Goal: Task Accomplishment & Management: Use online tool/utility

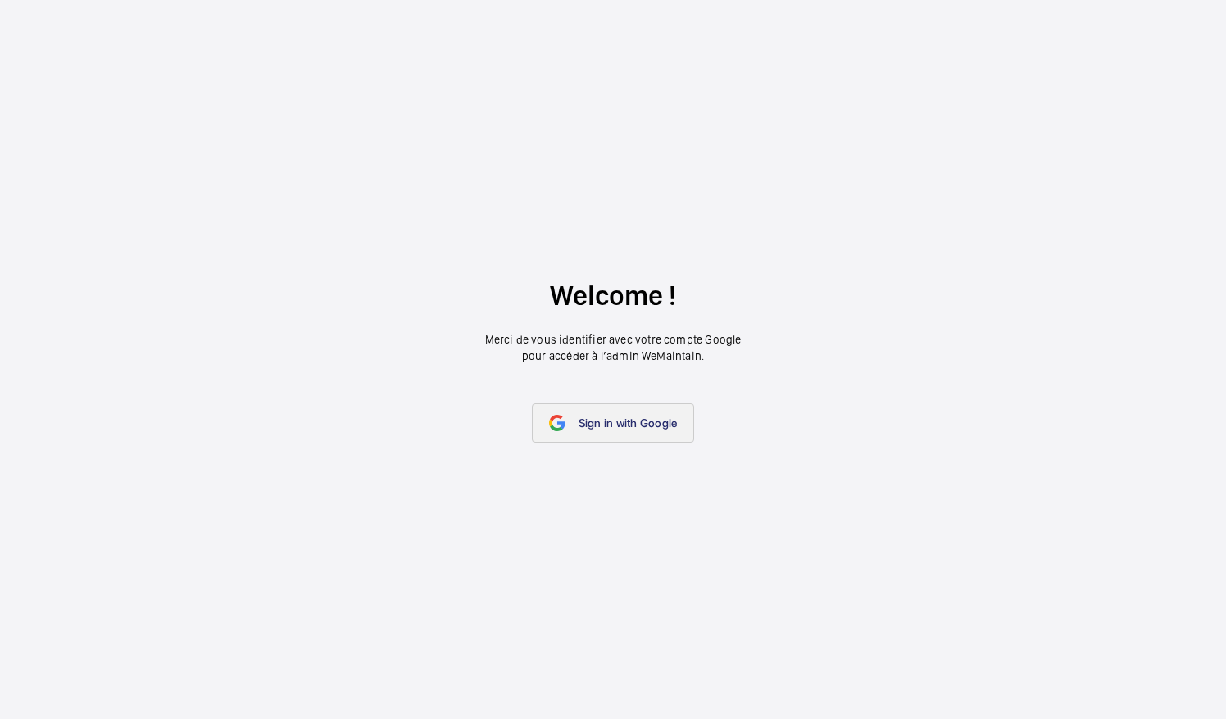
click at [607, 434] on link "Sign in with Google" at bounding box center [613, 422] width 163 height 39
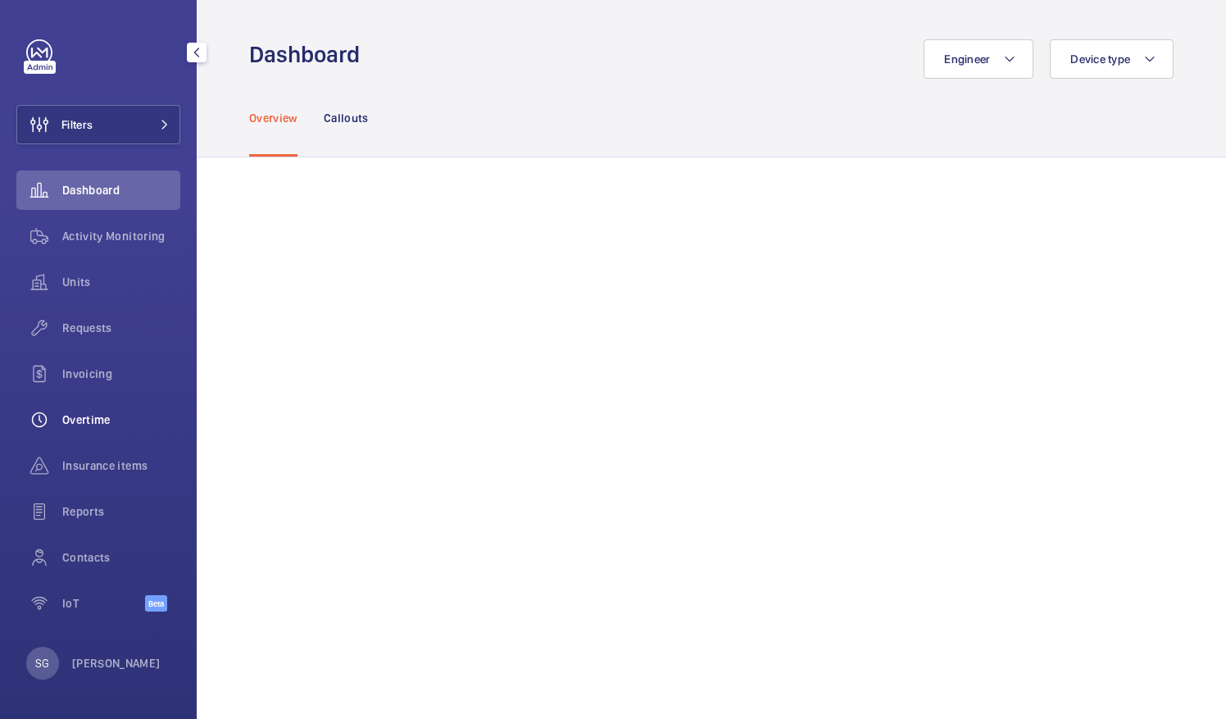
click at [80, 425] on span "Overtime" at bounding box center [121, 419] width 118 height 16
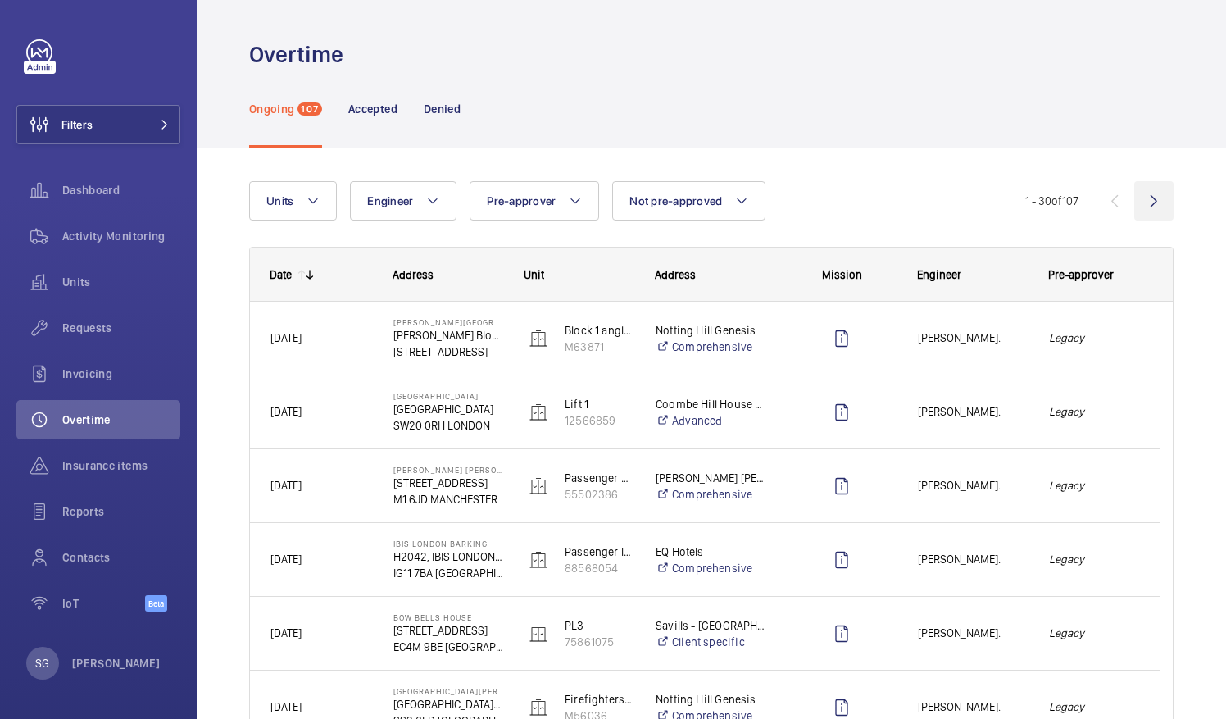
click at [1136, 199] on wm-front-icon-button at bounding box center [1153, 200] width 39 height 39
click at [1143, 199] on wm-front-icon-button at bounding box center [1153, 200] width 39 height 39
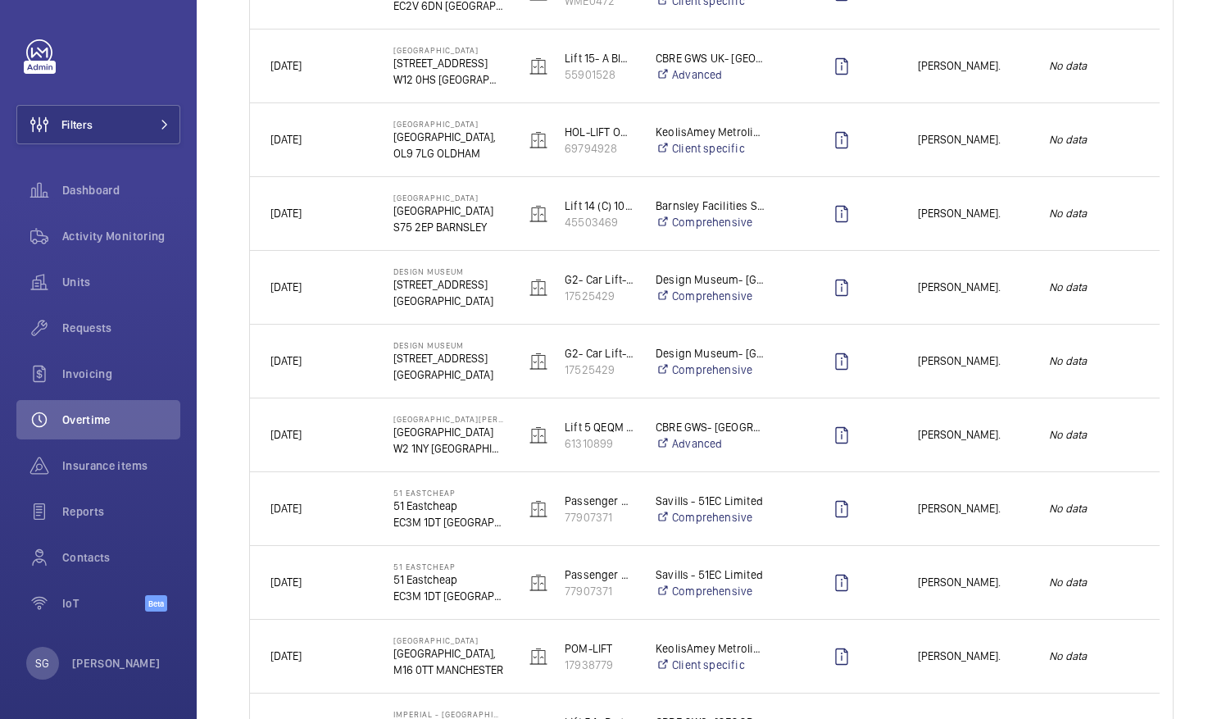
scroll to position [1874, 0]
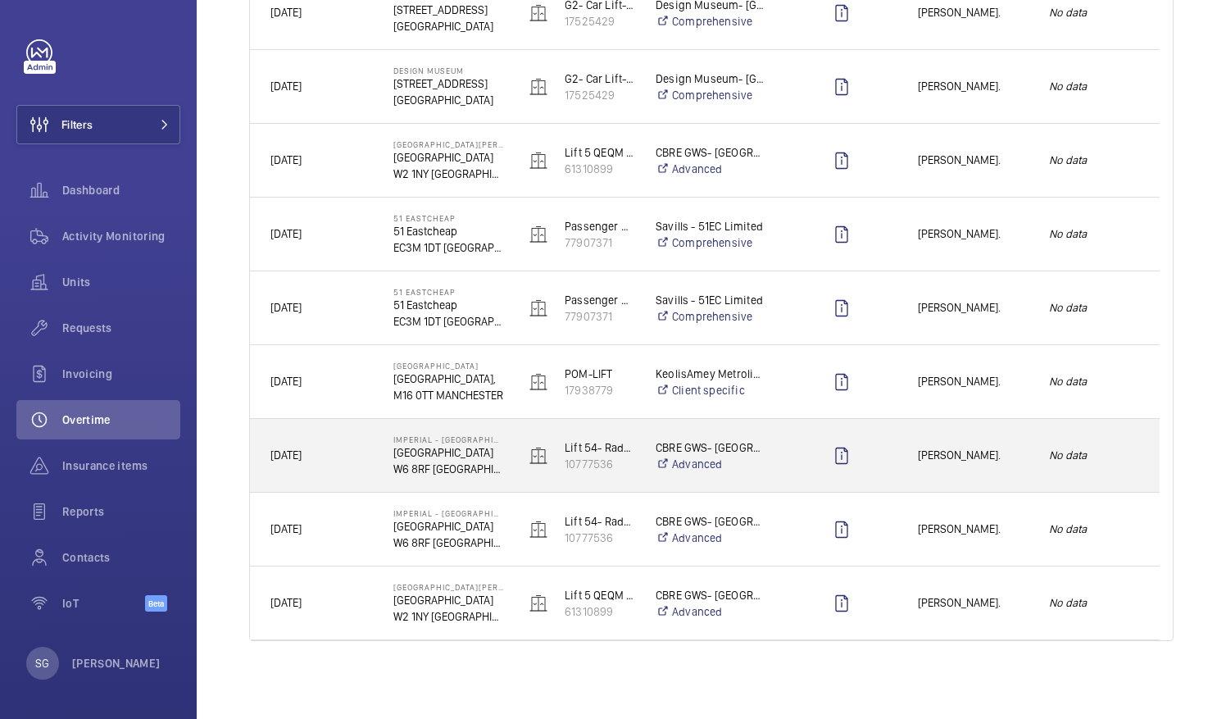
click at [938, 444] on div "Jack Gambie." at bounding box center [962, 455] width 129 height 52
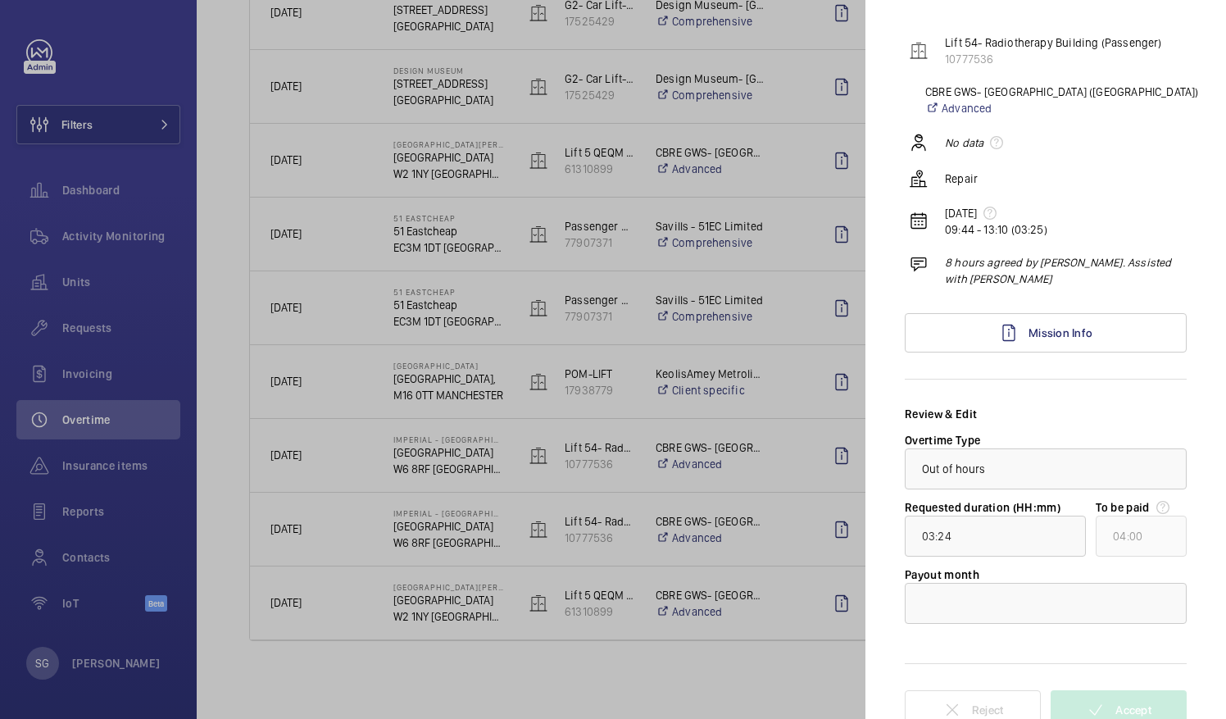
scroll to position [0, 0]
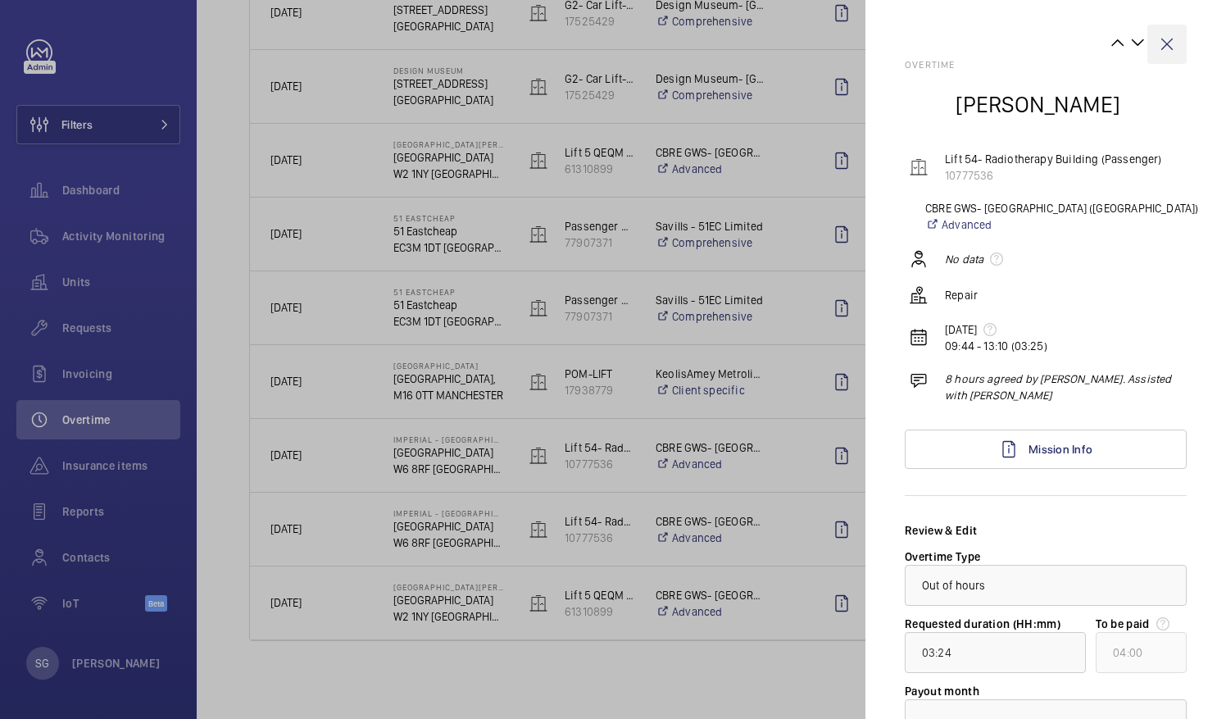
click at [1156, 39] on wm-front-icon-button at bounding box center [1166, 44] width 39 height 39
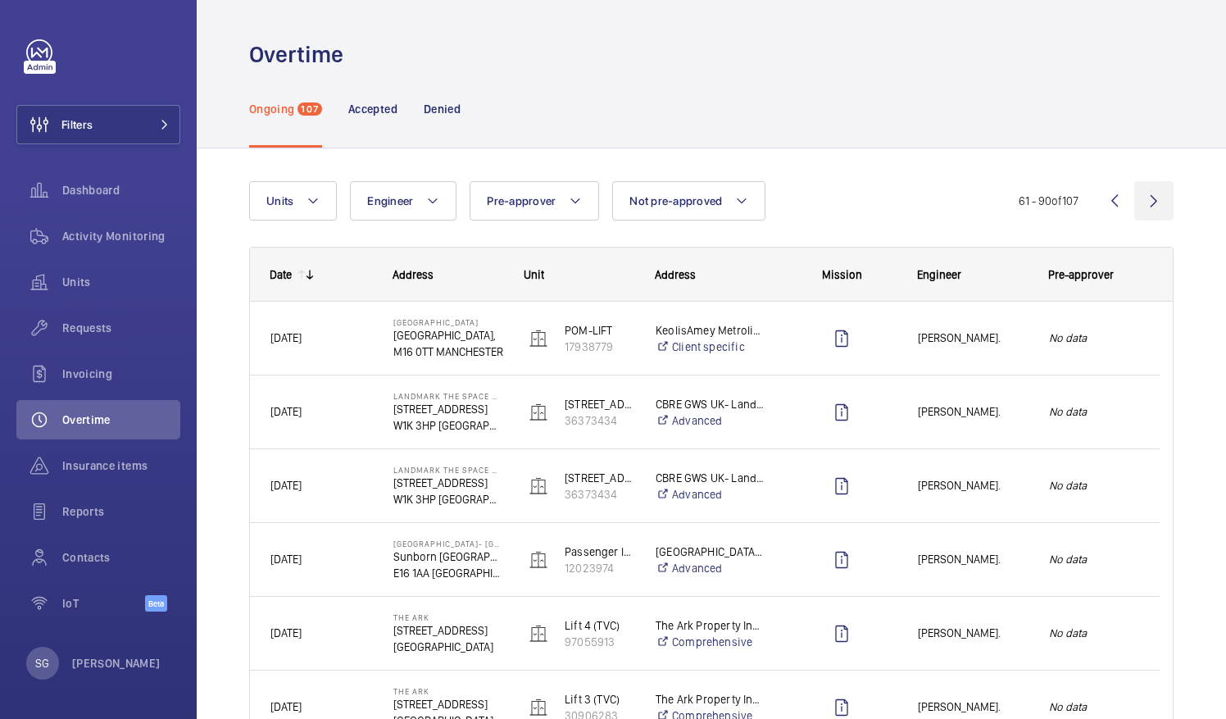
click at [1147, 206] on wm-front-icon-button at bounding box center [1153, 200] width 39 height 39
